Goal: Find specific page/section: Find specific page/section

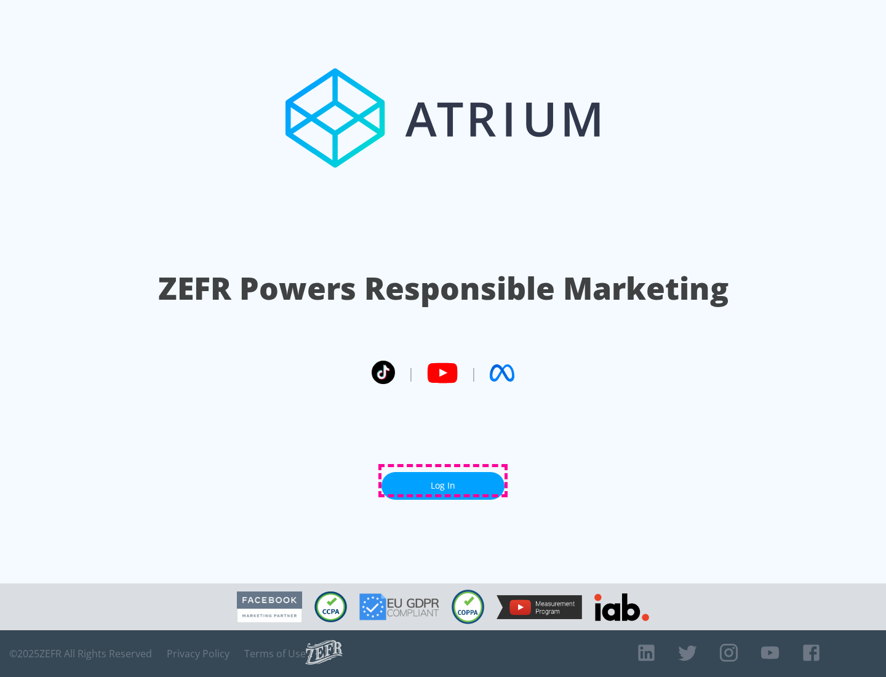
click at [443, 480] on link "Log In" at bounding box center [442, 486] width 123 height 28
